Goal: Information Seeking & Learning: Check status

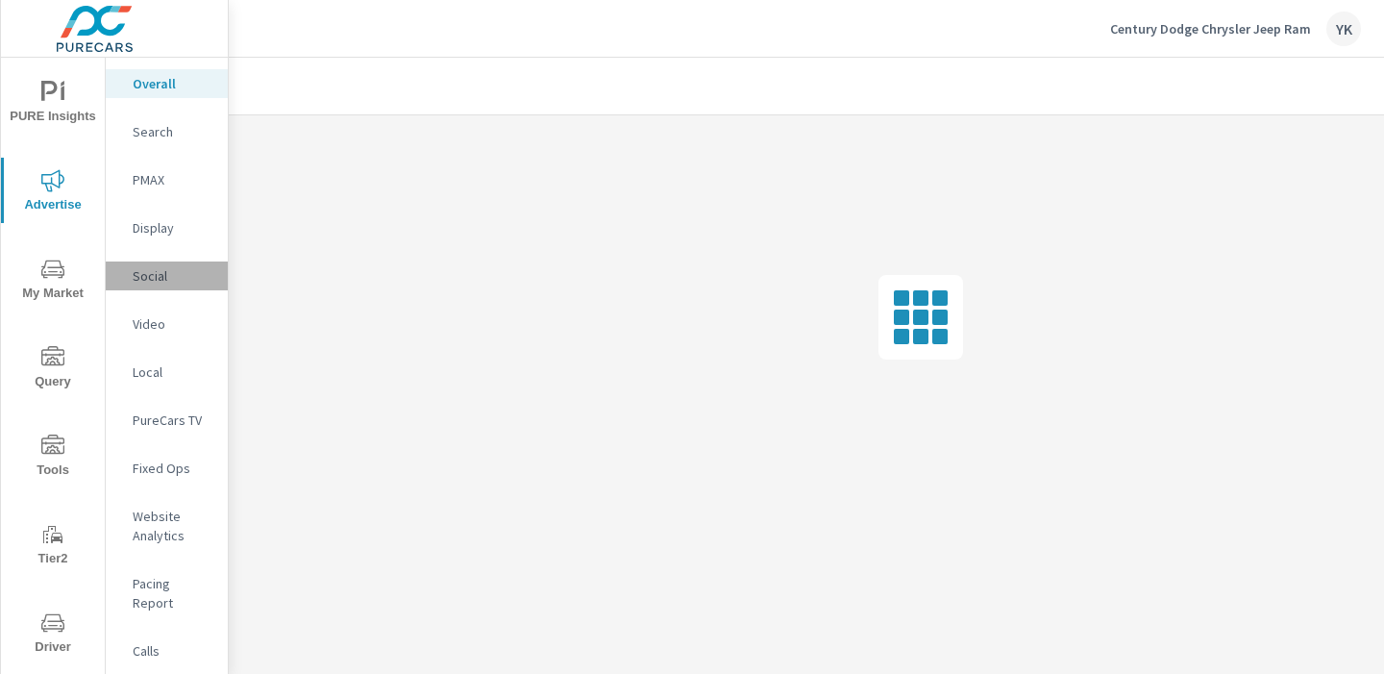
click at [148, 278] on p "Social" at bounding box center [173, 275] width 80 height 19
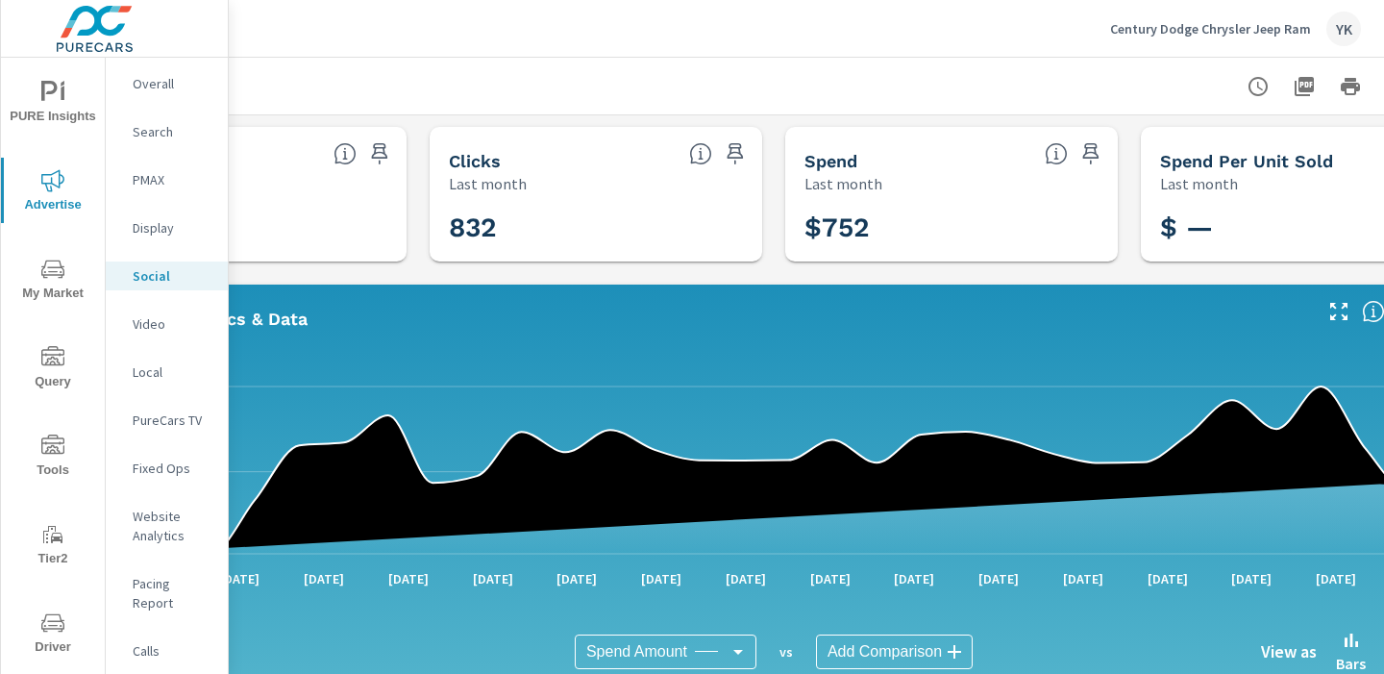
scroll to position [0, 267]
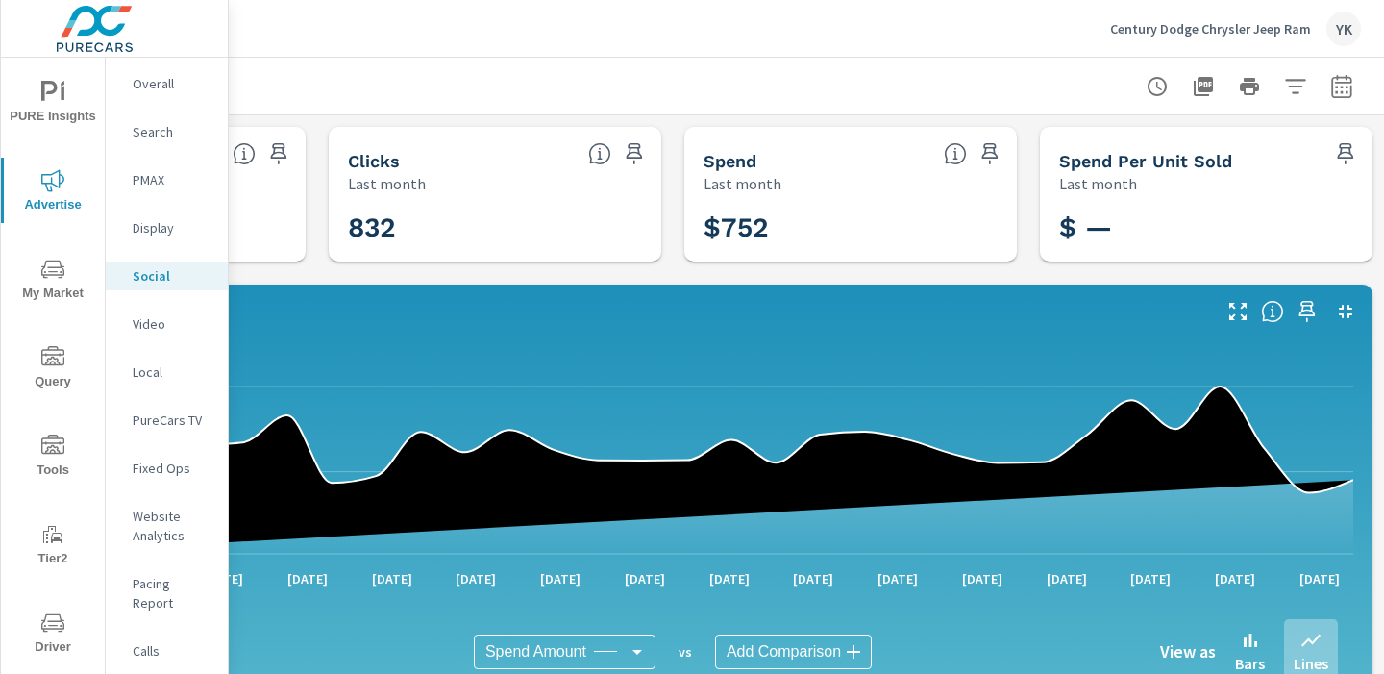
click at [1326, 84] on button "button" at bounding box center [1341, 86] width 38 height 38
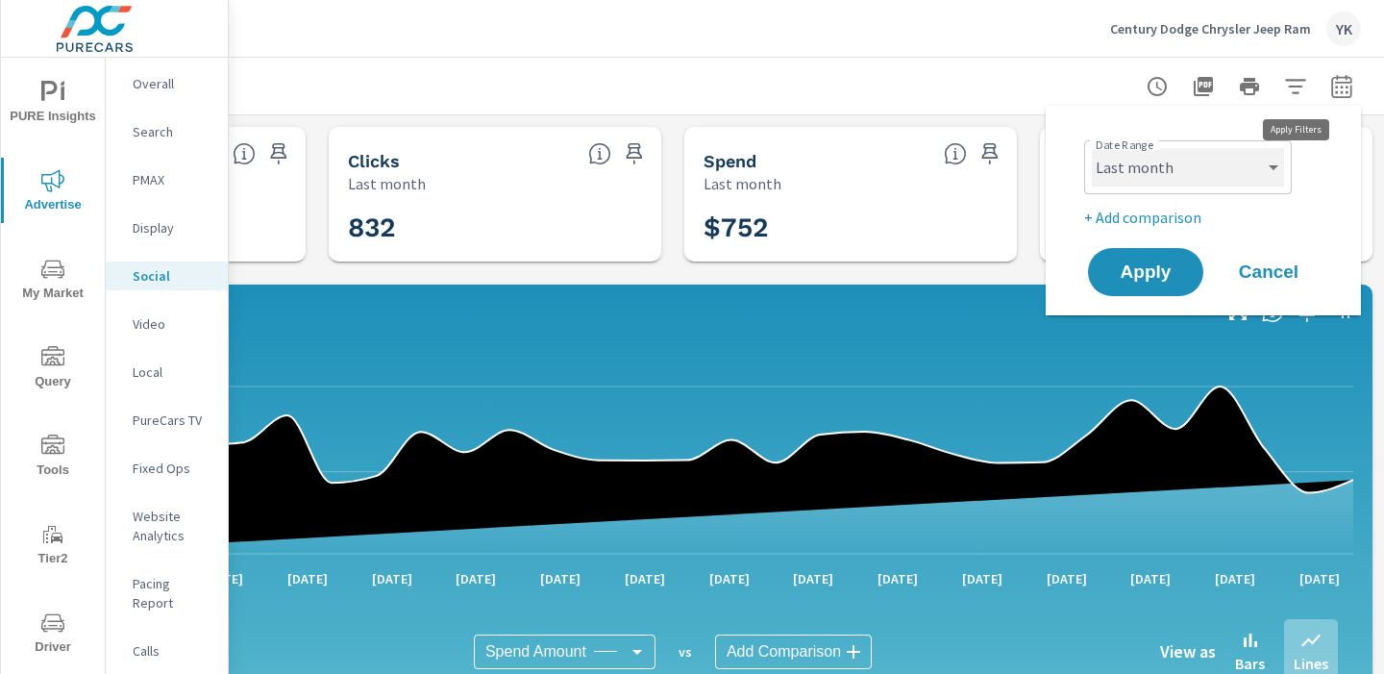
click at [1234, 158] on select "Custom Yesterday Last week Last 7 days Last 14 days Last 30 days Last 45 days L…" at bounding box center [1188, 167] width 192 height 38
click at [1092, 148] on select "Custom Yesterday Last week Last 7 days Last 14 days Last 30 days Last 45 days L…" at bounding box center [1188, 167] width 192 height 38
select select "Month to date"
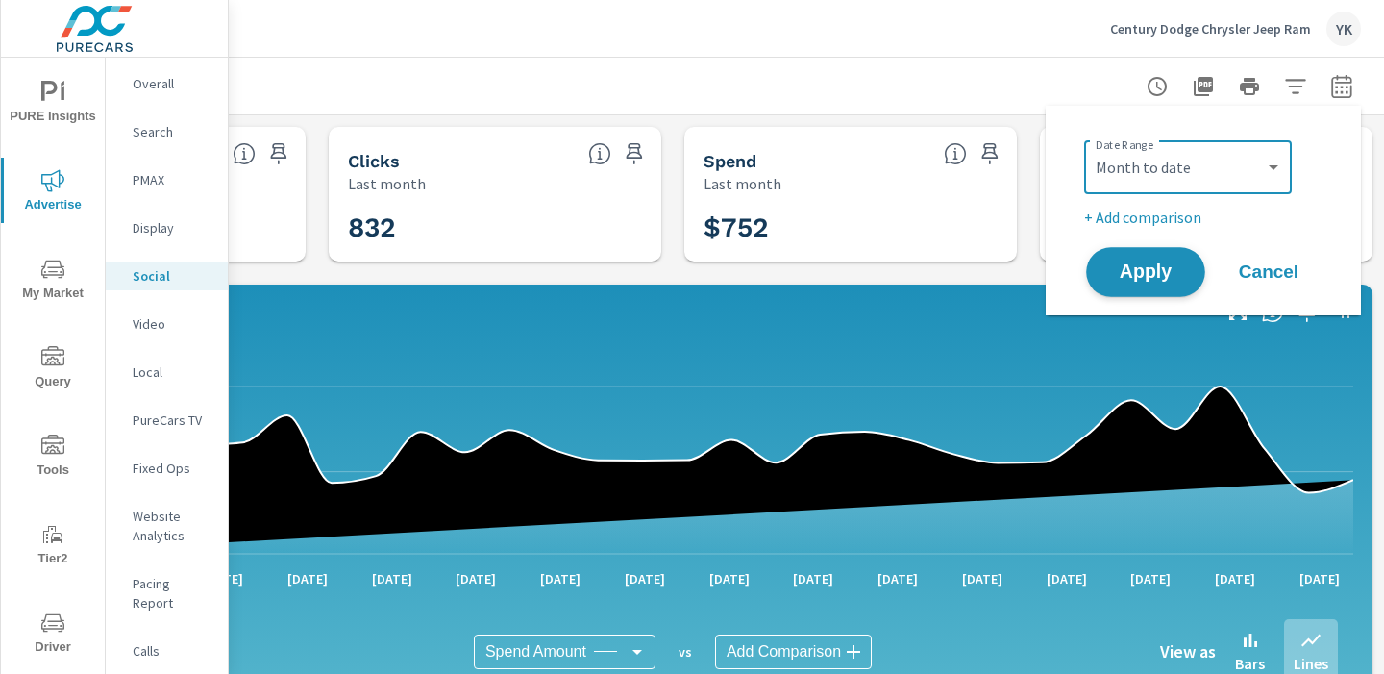
click at [1149, 289] on button "Apply" at bounding box center [1145, 272] width 119 height 50
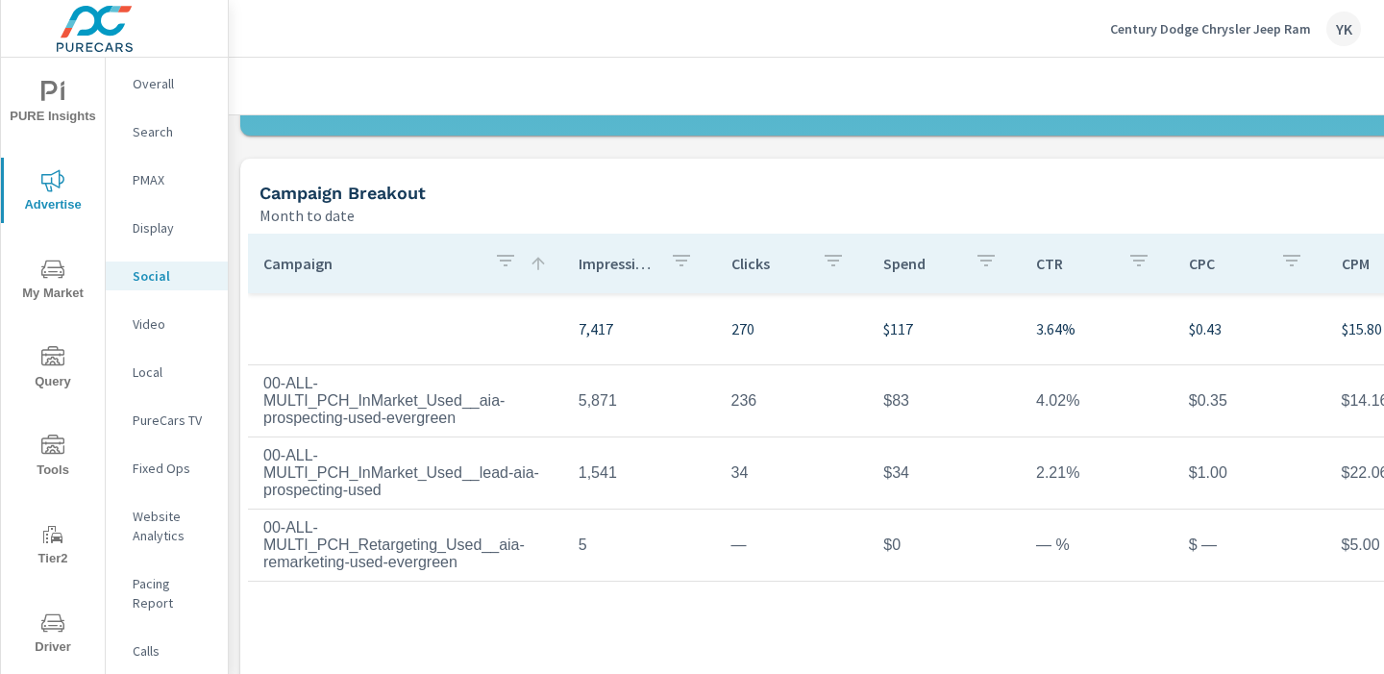
scroll to position [582, 0]
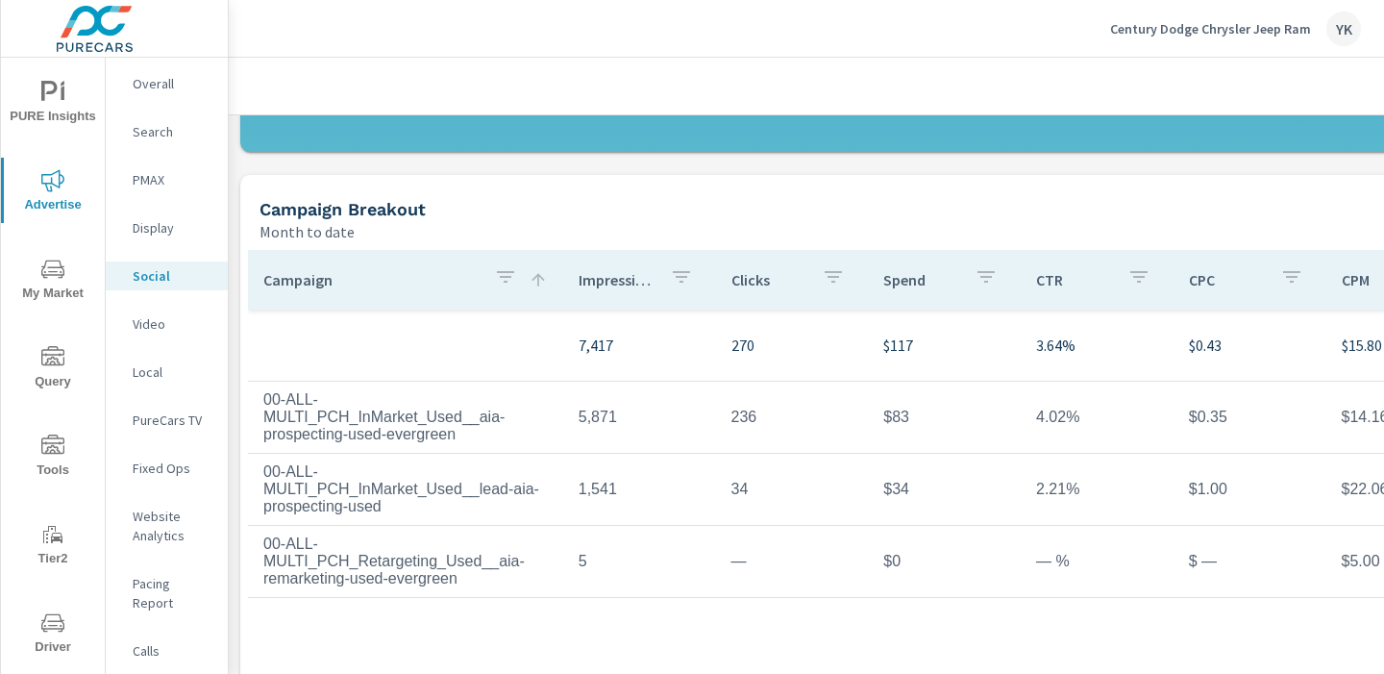
click at [498, 267] on icon "button" at bounding box center [505, 276] width 23 height 23
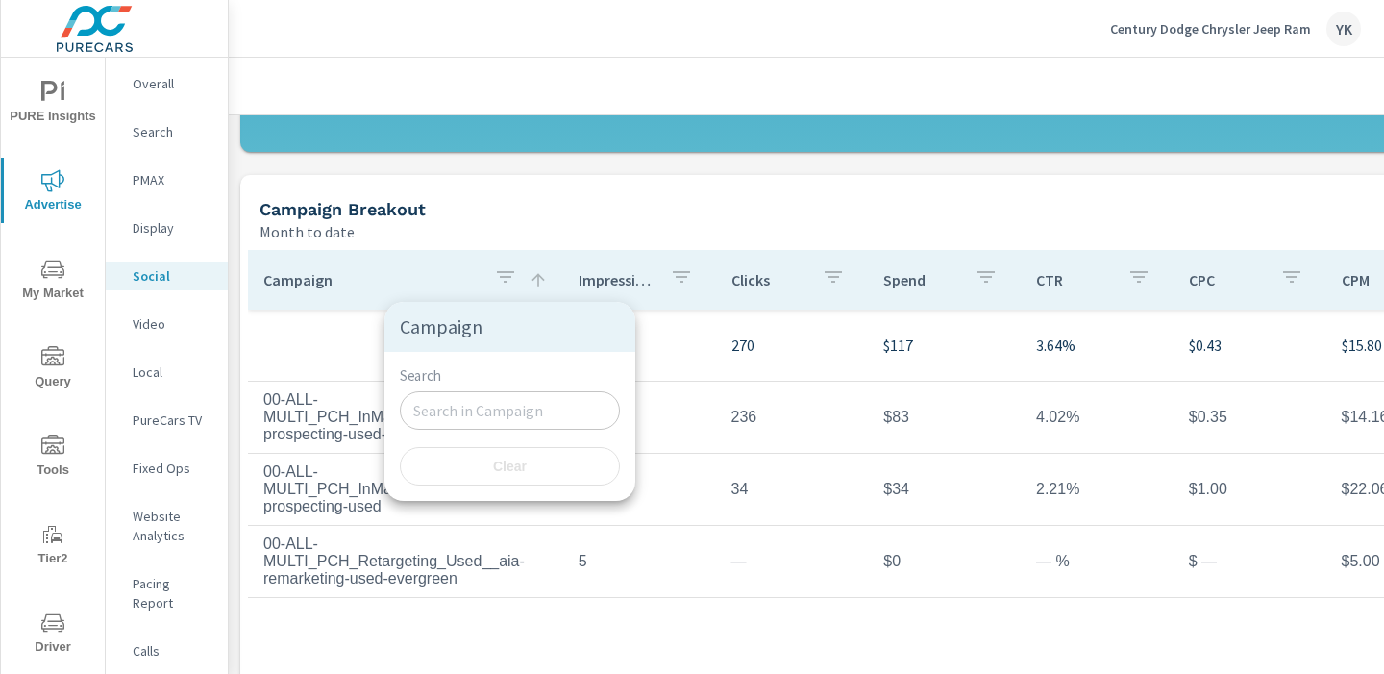
click at [469, 216] on div at bounding box center [692, 337] width 1384 height 674
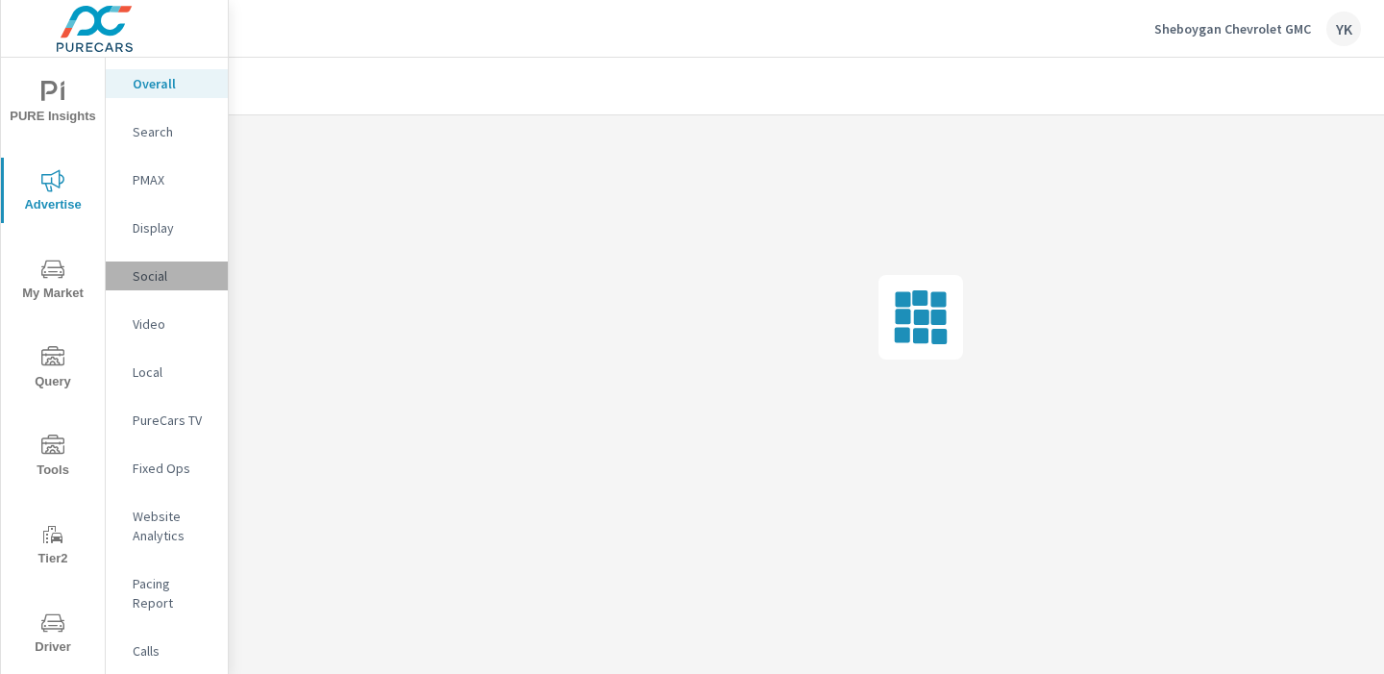
click at [140, 282] on p "Social" at bounding box center [173, 275] width 80 height 19
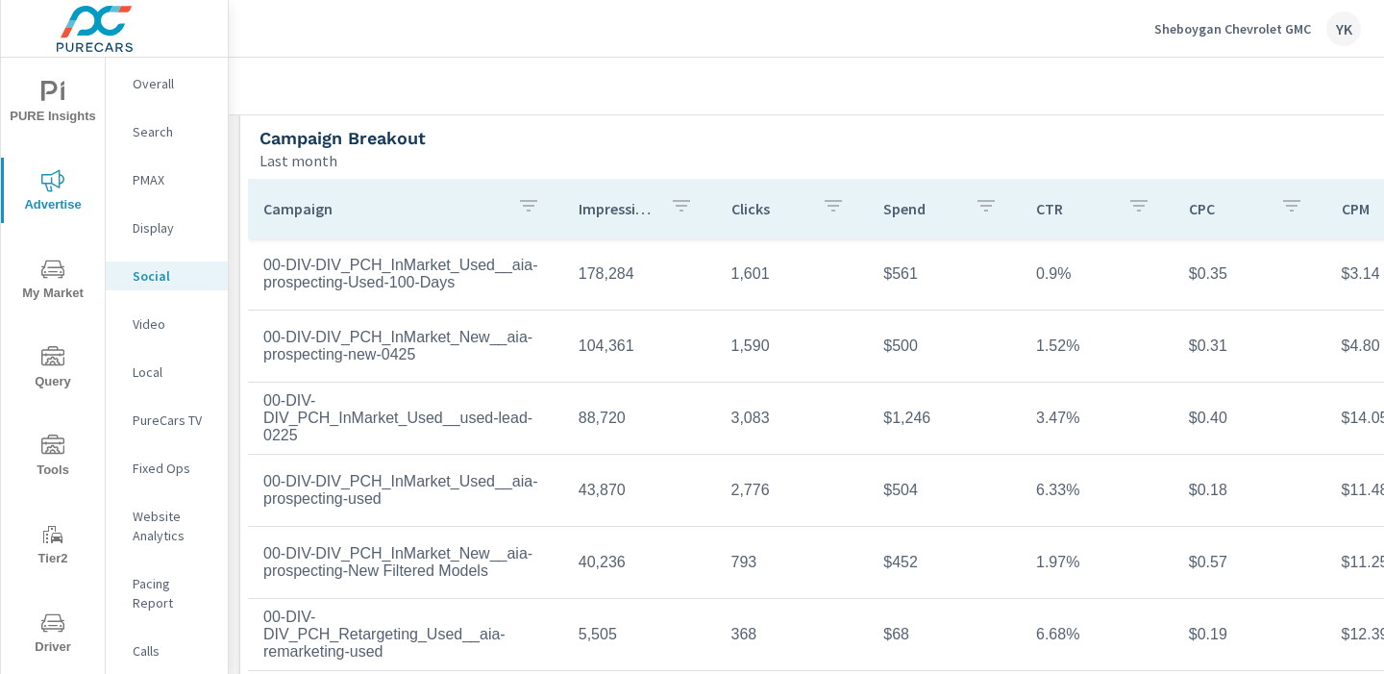
scroll to position [673, 0]
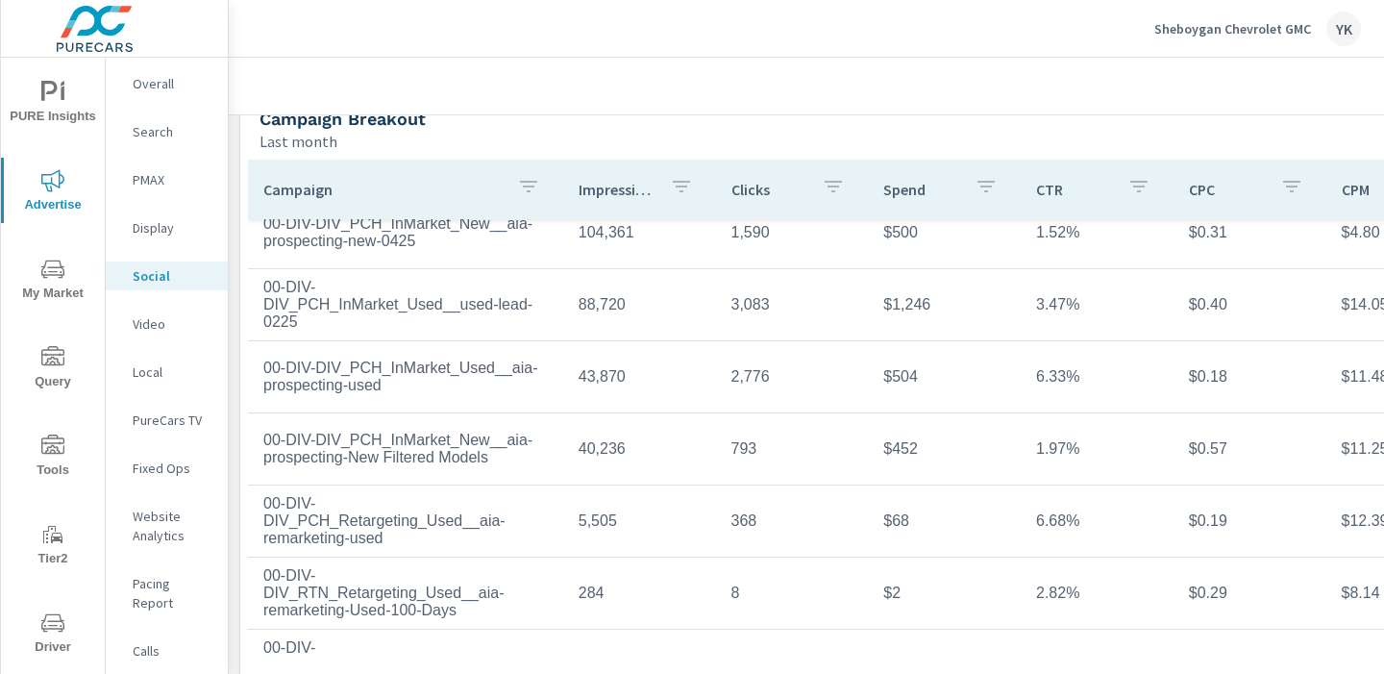
scroll to position [178, 0]
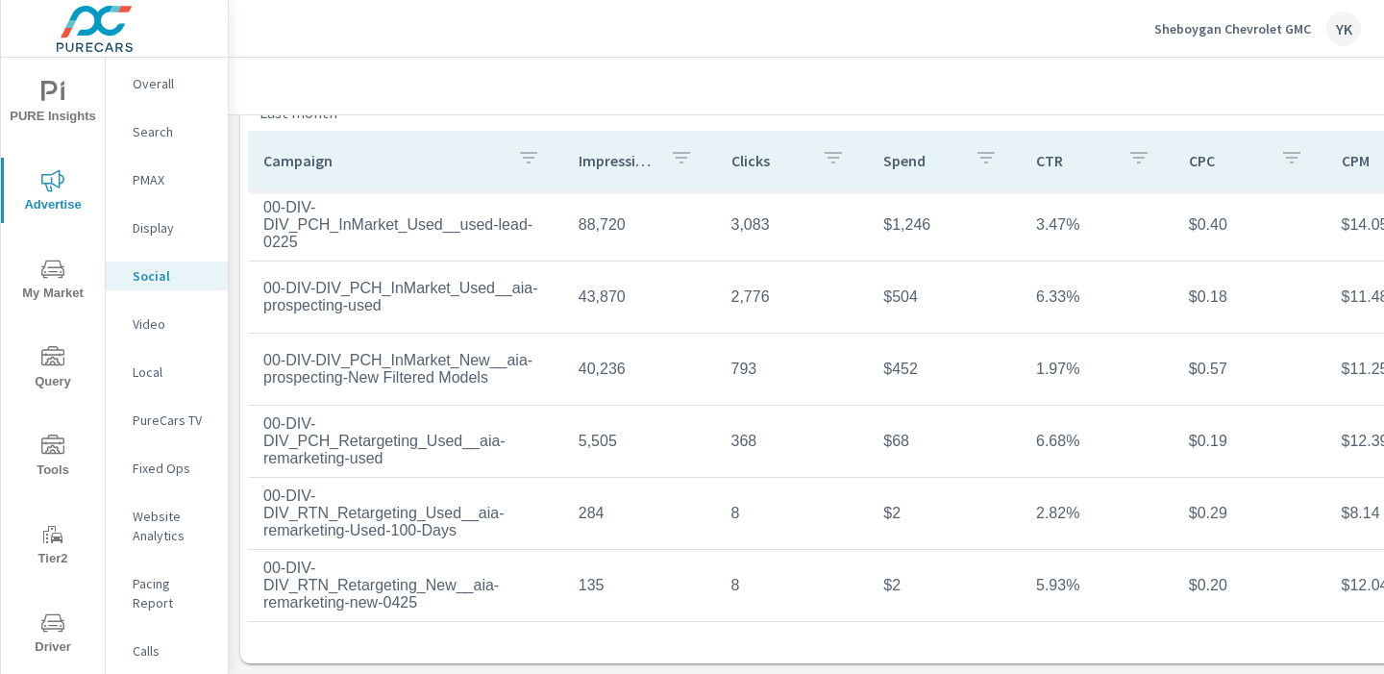
scroll to position [703, 0]
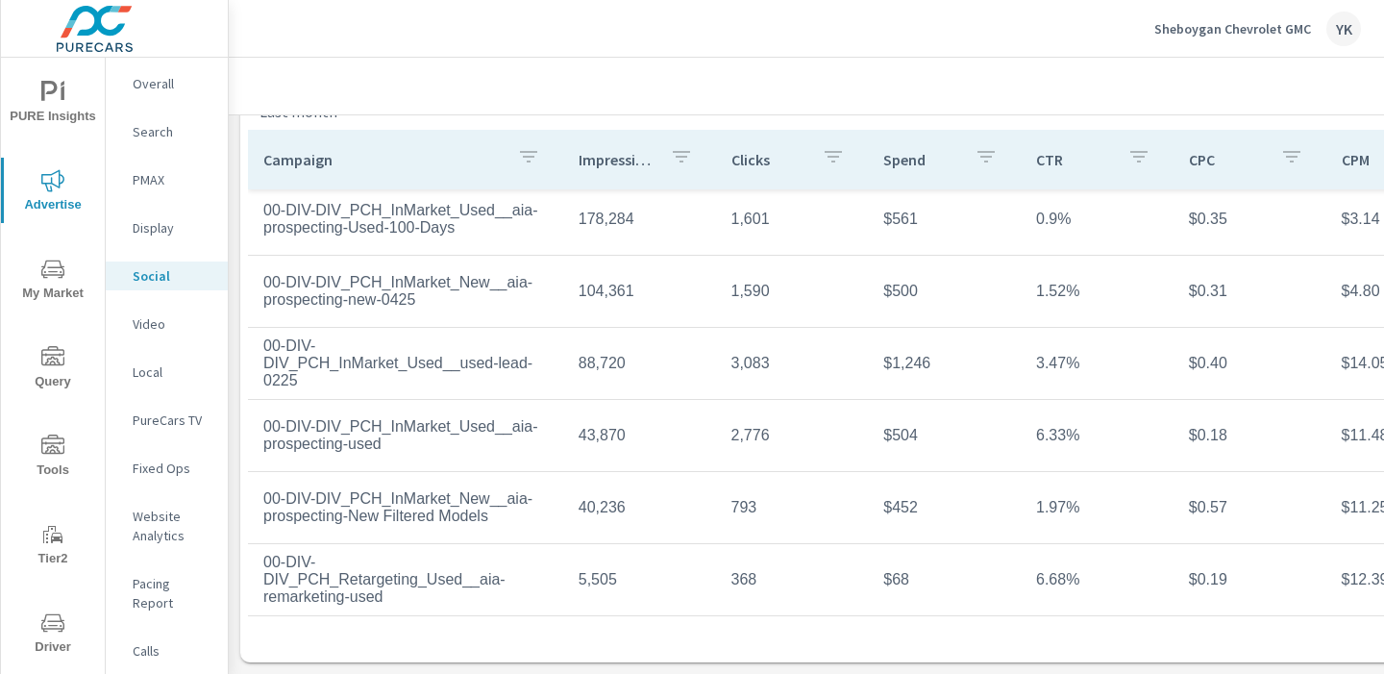
scroll to position [72, 0]
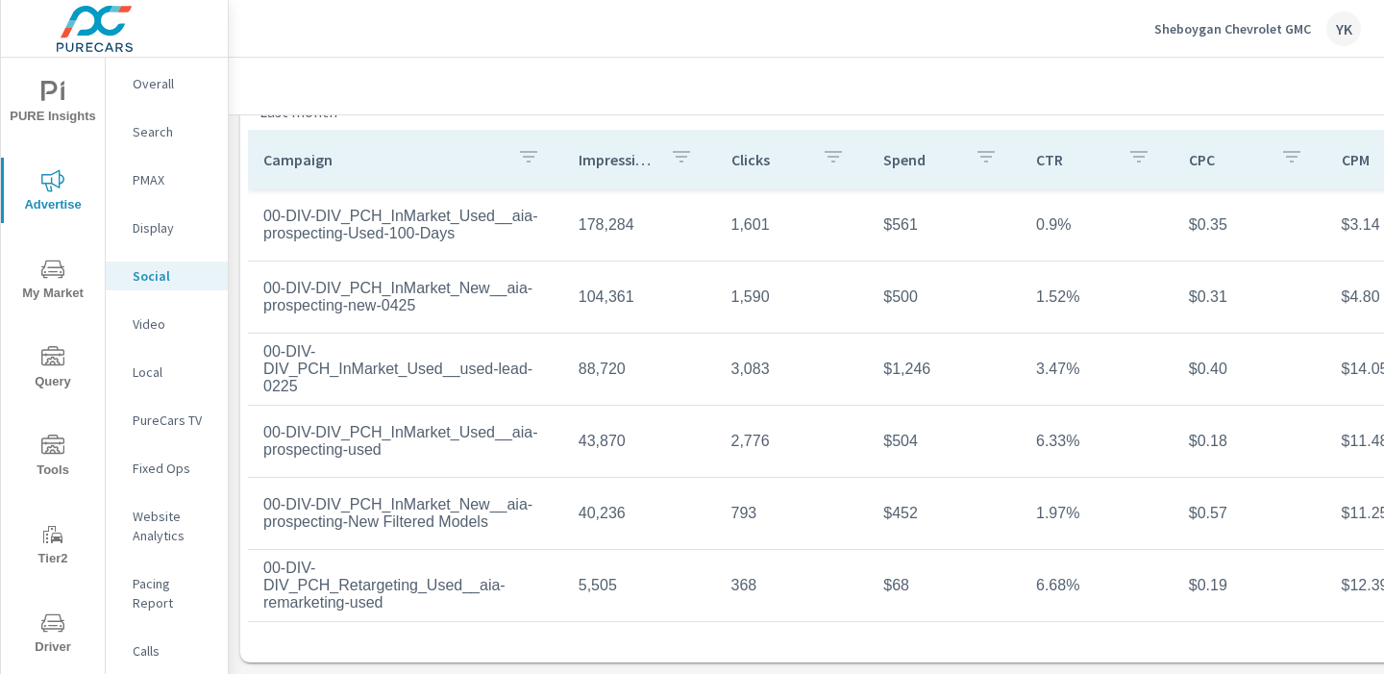
click at [51, 622] on icon "nav menu" at bounding box center [52, 622] width 23 height 23
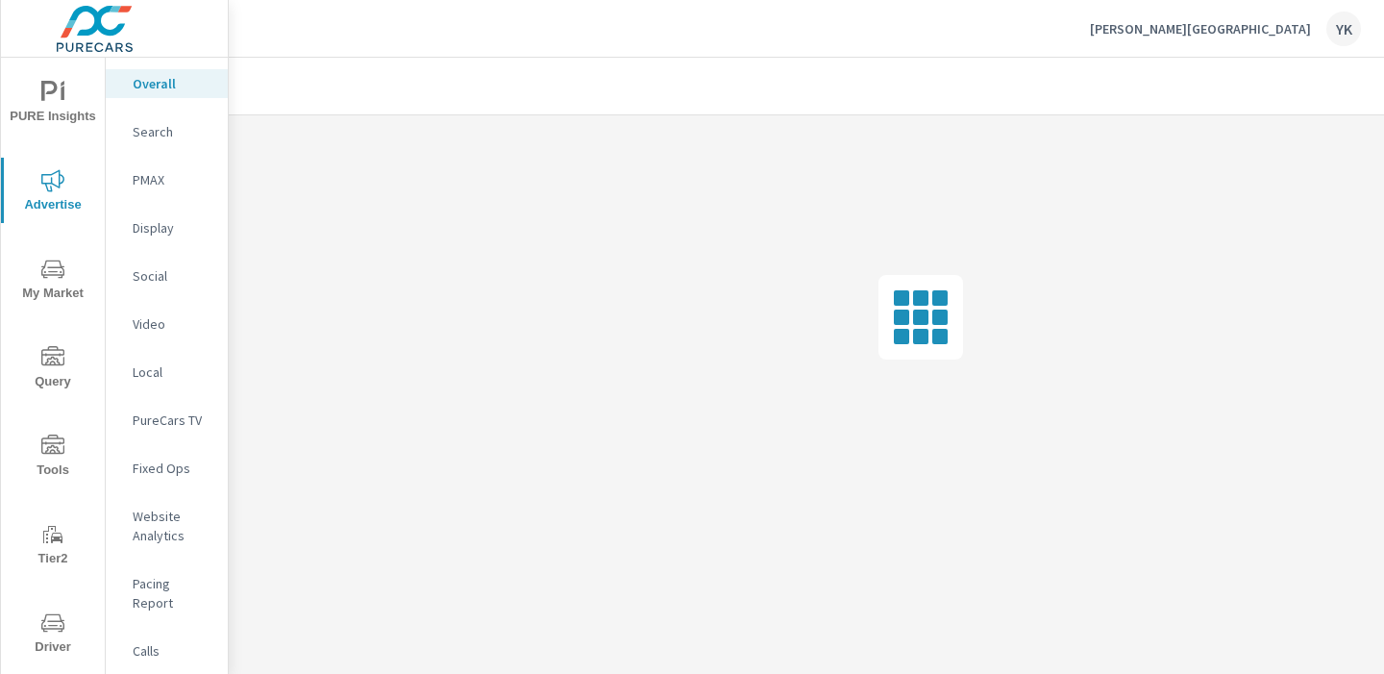
click at [155, 267] on p "Social" at bounding box center [173, 275] width 80 height 19
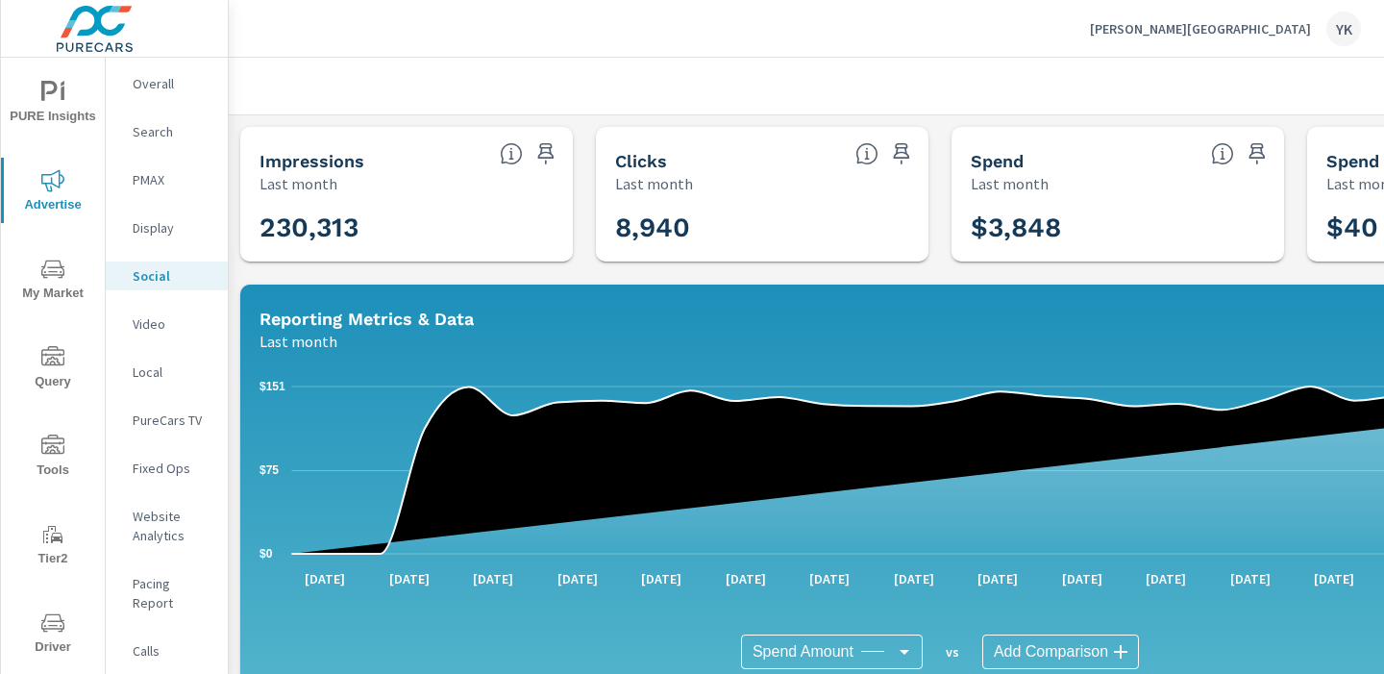
scroll to position [0, 267]
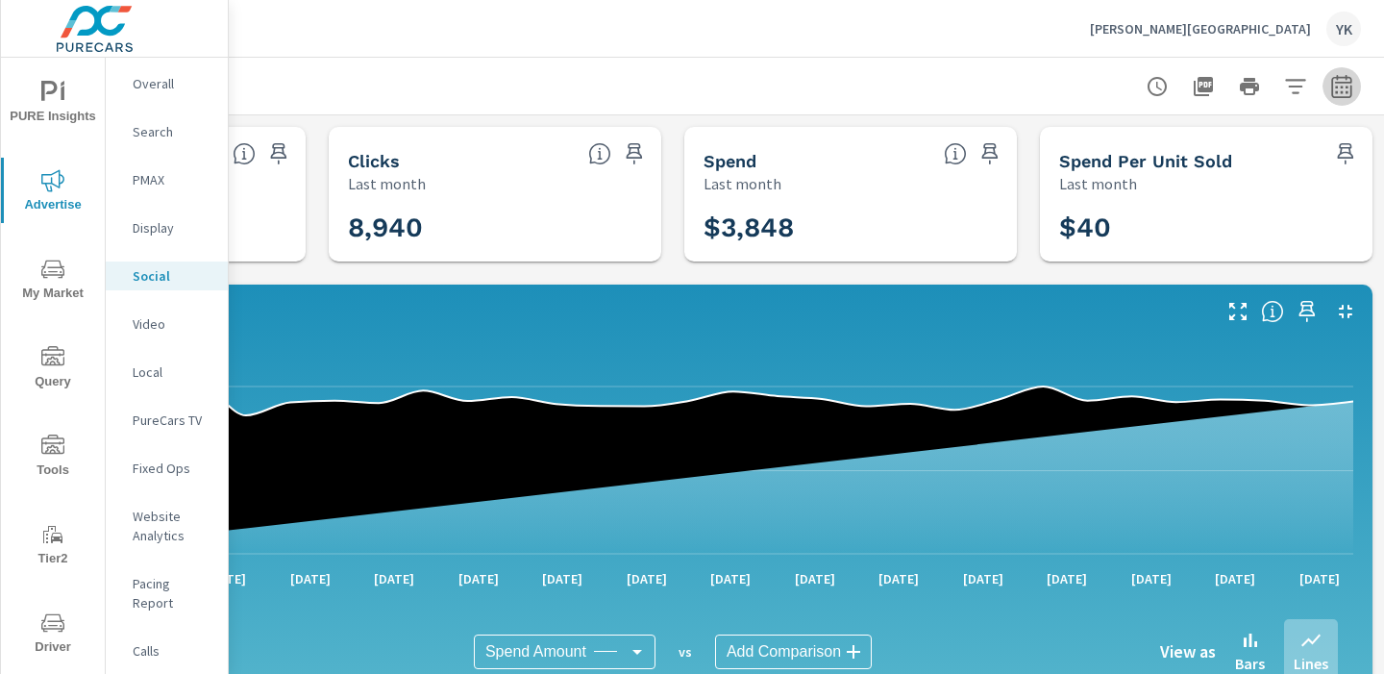
click at [1345, 77] on icon "button" at bounding box center [1341, 85] width 20 height 23
select select "Last month"
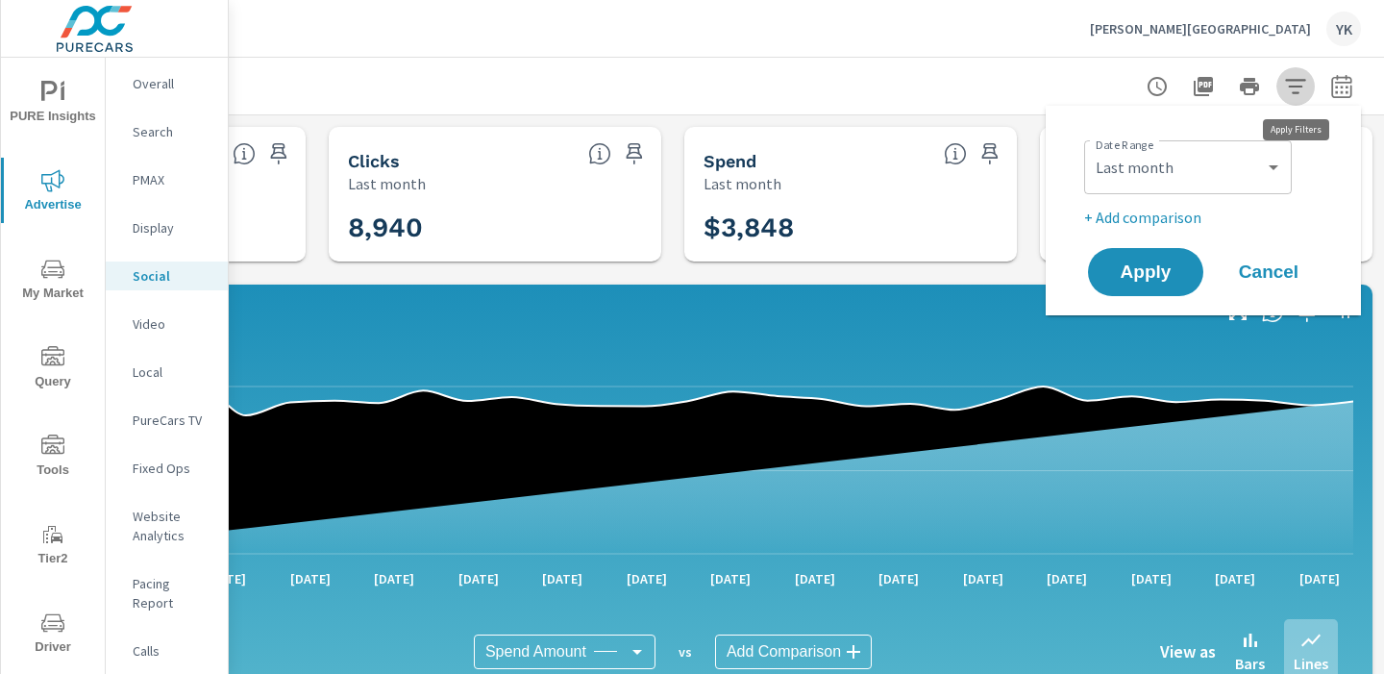
click at [1297, 86] on icon "button" at bounding box center [1295, 86] width 20 height 14
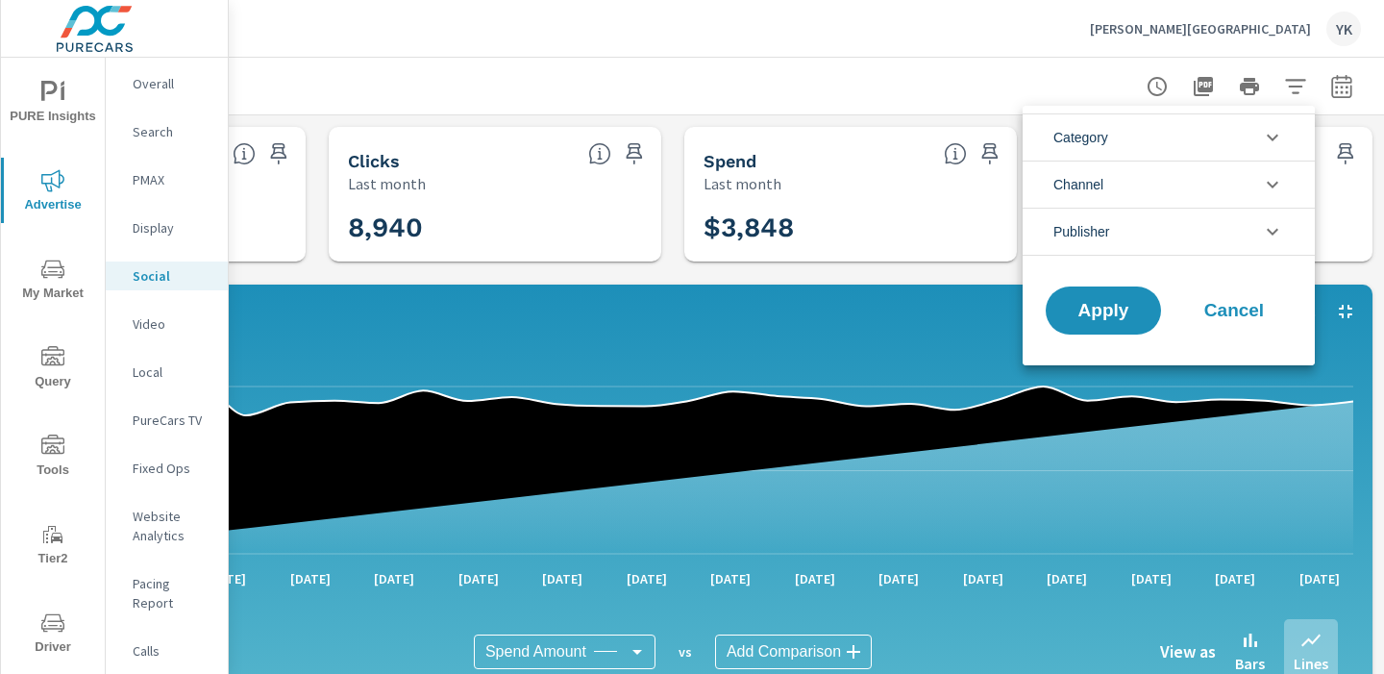
click at [1347, 85] on div at bounding box center [692, 337] width 1384 height 674
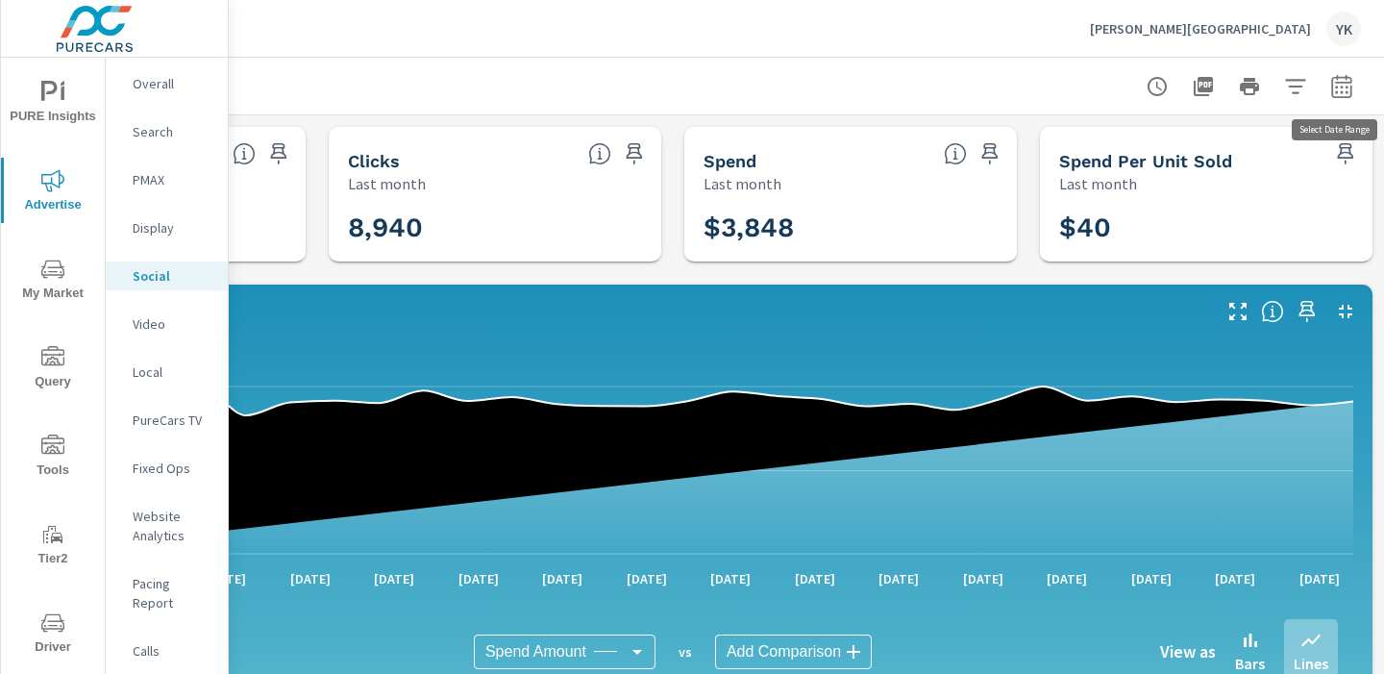
click at [1342, 85] on icon "button" at bounding box center [1341, 86] width 23 height 23
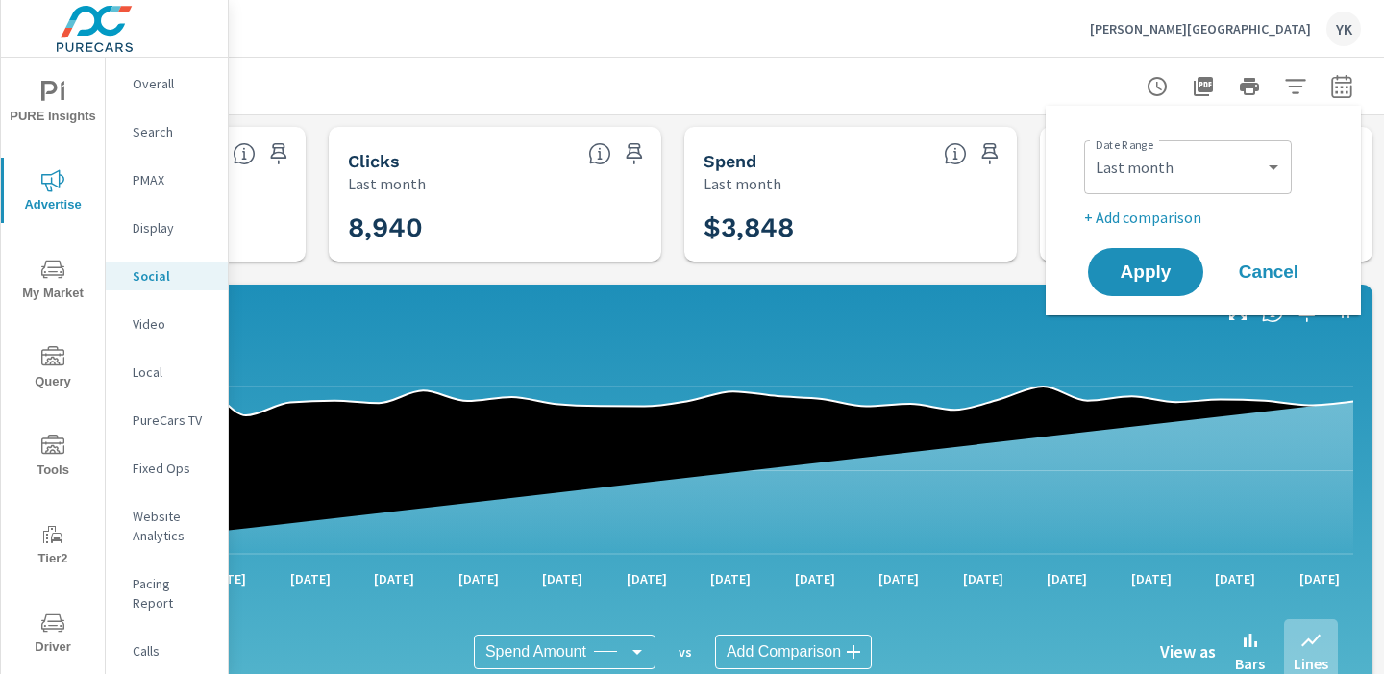
click at [1264, 138] on div "Date Range Custom Yesterday Last week Last 7 days Last 14 days Last 30 days Las…" at bounding box center [1207, 165] width 246 height 65
click at [1261, 162] on select "Custom Yesterday Last week Last 7 days Last 14 days Last 30 days Last 45 days L…" at bounding box center [1188, 167] width 192 height 38
click at [1092, 148] on select "Custom Yesterday Last week Last 7 days Last 14 days Last 30 days Last 45 days L…" at bounding box center [1188, 167] width 192 height 38
select select "Month to date"
click at [1150, 267] on span "Apply" at bounding box center [1145, 272] width 79 height 18
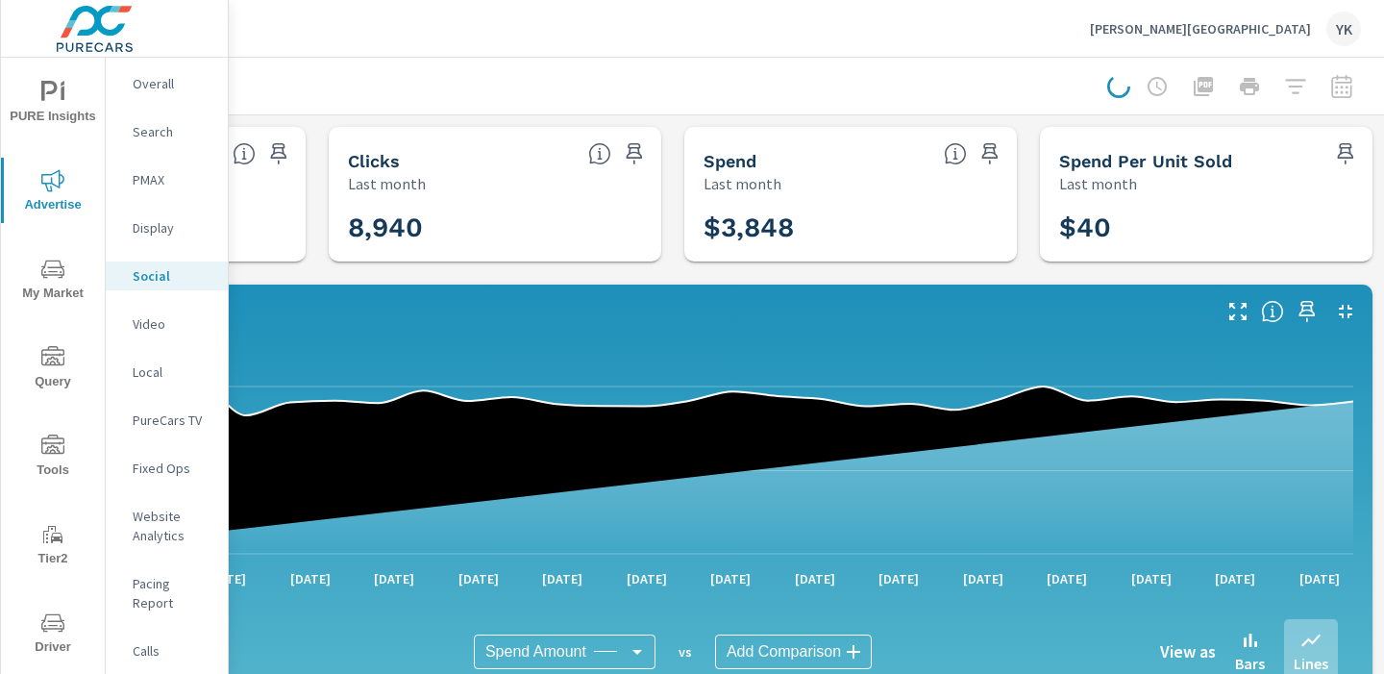
scroll to position [0, 172]
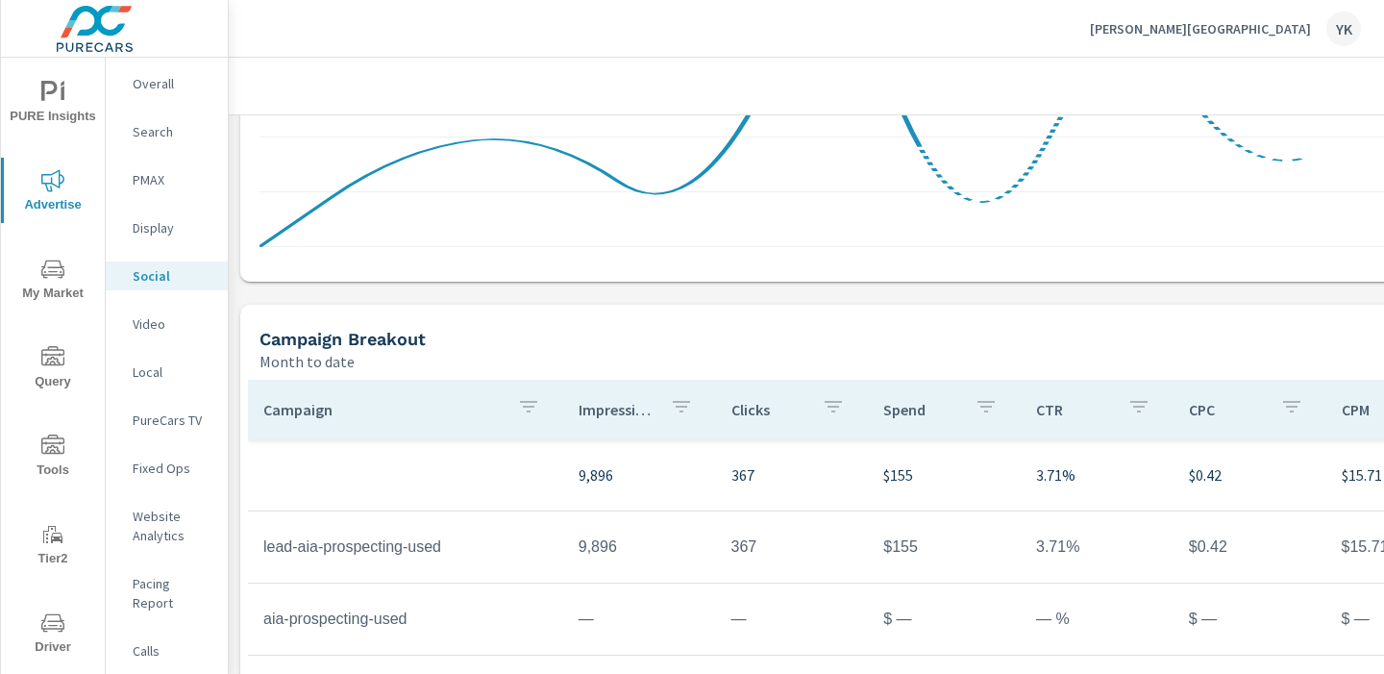
scroll to position [703, 0]
